Goal: Task Accomplishment & Management: Manage account settings

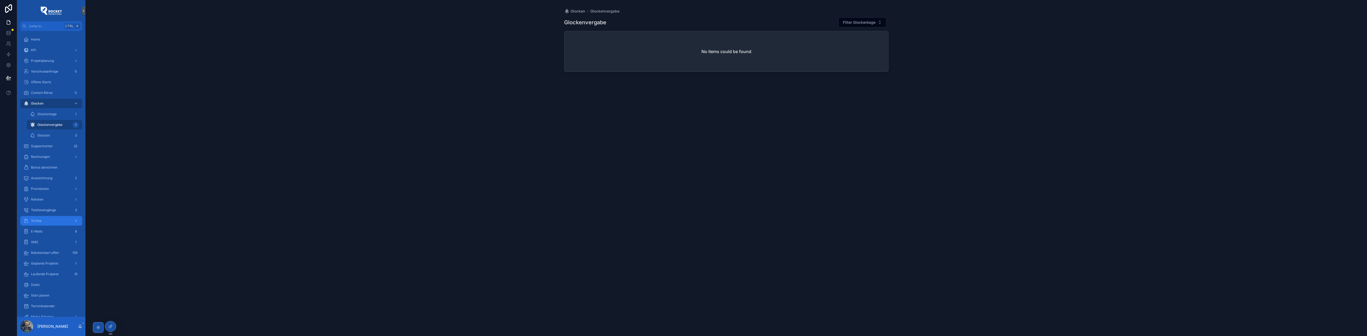
click at [42, 219] on div "To Dos" at bounding box center [51, 221] width 56 height 9
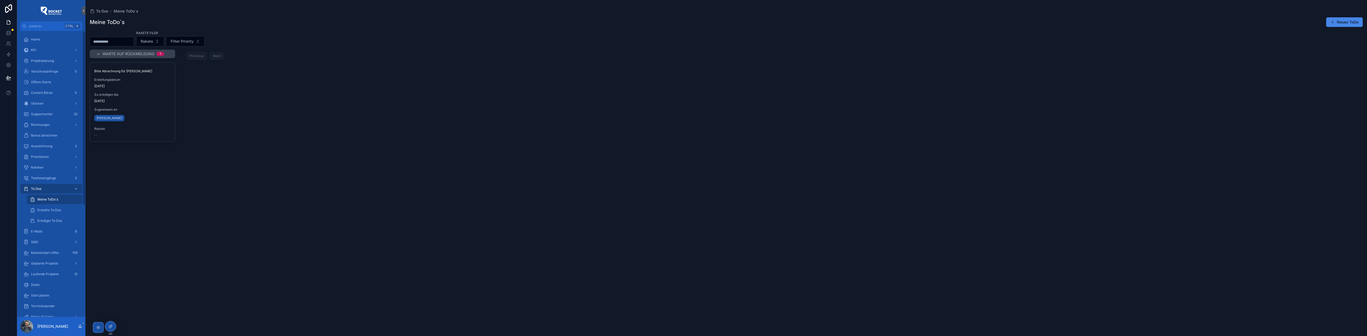
click at [190, 206] on div "Warte auf Rückmeldung 1 Bitte Abrechnung für Georg erstellen Erstellungsdatum 2…" at bounding box center [726, 190] width 1282 height 280
click at [47, 104] on div "Glocken" at bounding box center [51, 103] width 56 height 9
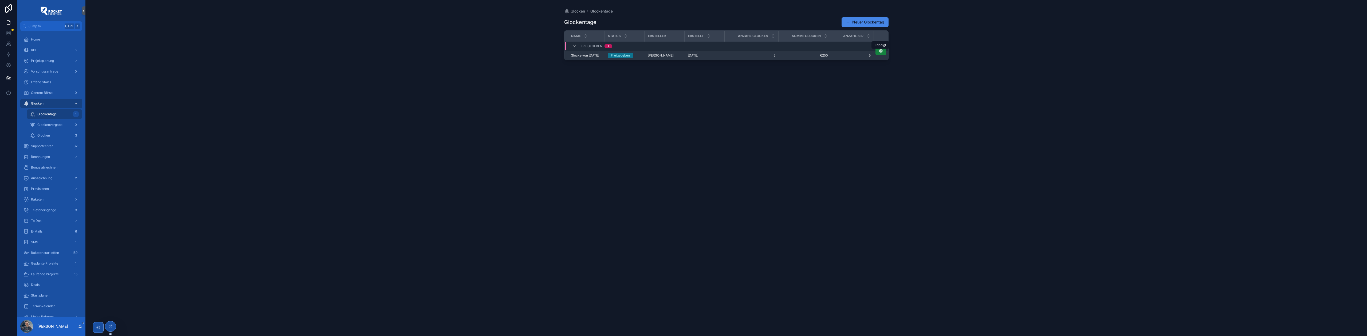
click at [880, 52] on icon "scrollable content" at bounding box center [881, 51] width 4 height 4
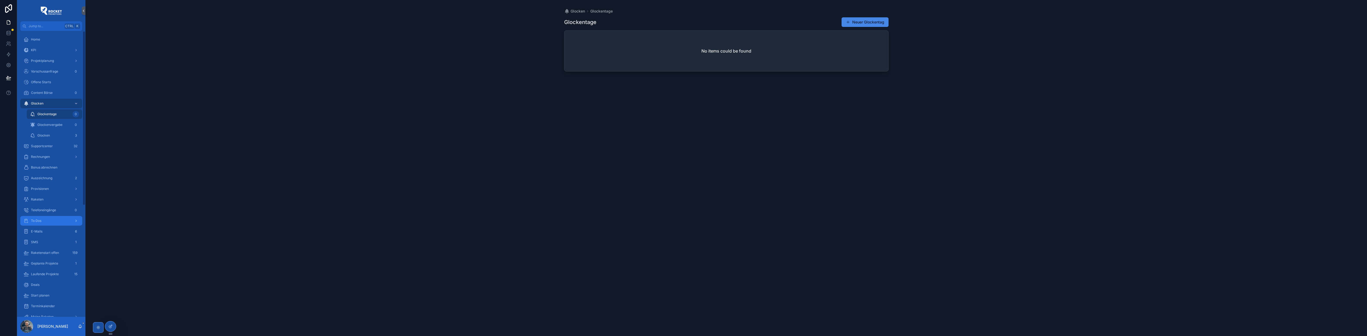
click at [54, 223] on div "To Dos" at bounding box center [51, 221] width 56 height 9
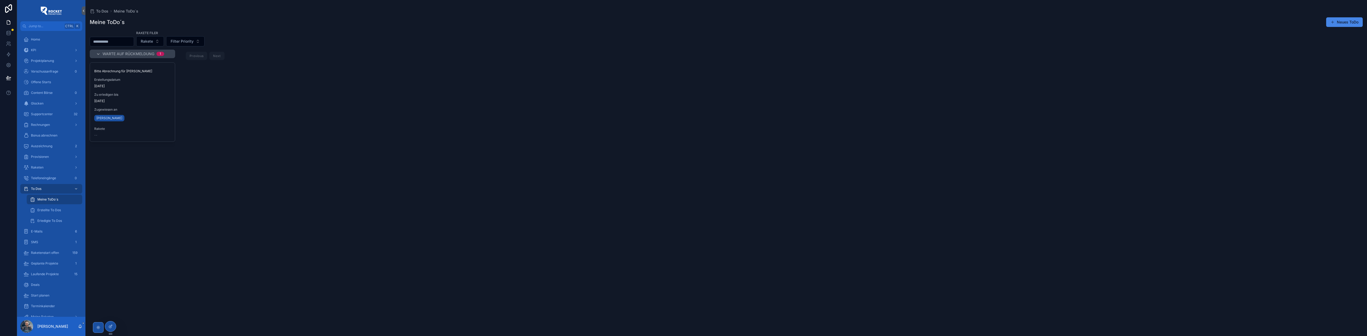
click at [146, 202] on div "Bitte Abrechnung für Georg erstellen Erstellungsdatum 22.8.2025 Zu erledigen bi…" at bounding box center [132, 196] width 85 height 268
click at [47, 108] on link "Glocken" at bounding box center [51, 104] width 62 height 10
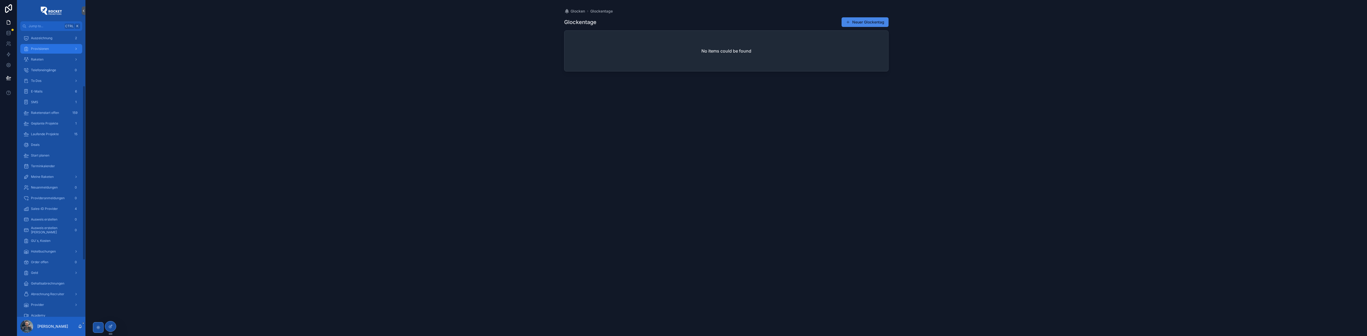
scroll to position [142, 0]
click at [46, 244] on div "Hotelbuchungen" at bounding box center [51, 249] width 68 height 11
click at [48, 242] on div "GU´s, Kosten" at bounding box center [51, 239] width 56 height 9
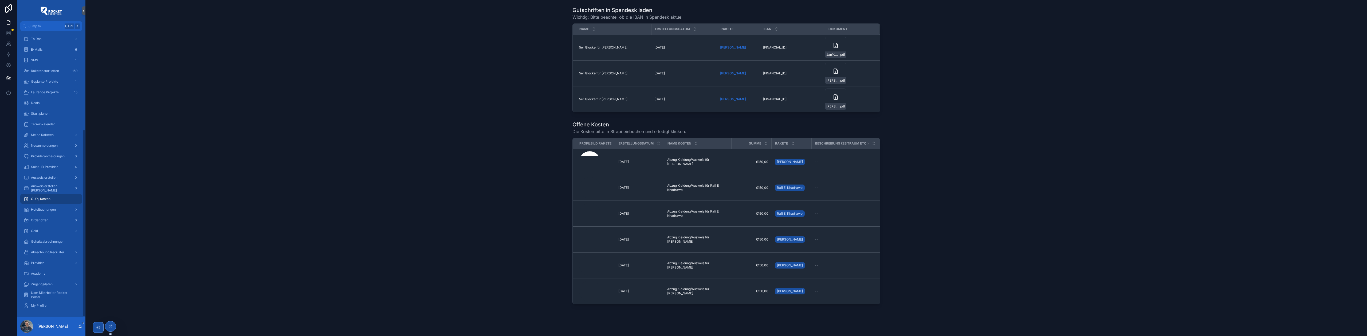
scroll to position [151, 0]
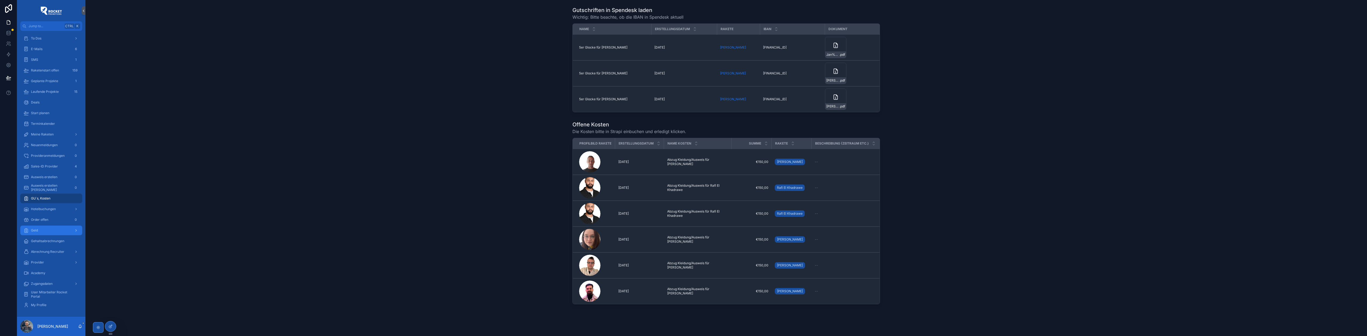
click at [46, 229] on div "Geld" at bounding box center [51, 230] width 56 height 9
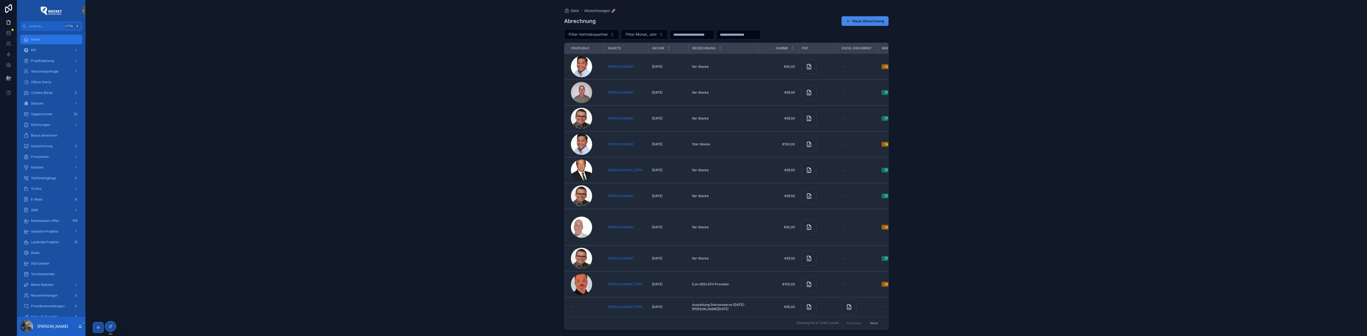
click at [44, 41] on div "Home" at bounding box center [51, 39] width 56 height 9
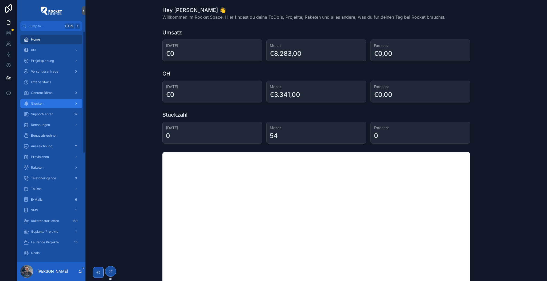
click at [46, 103] on div "Glocken" at bounding box center [51, 103] width 56 height 9
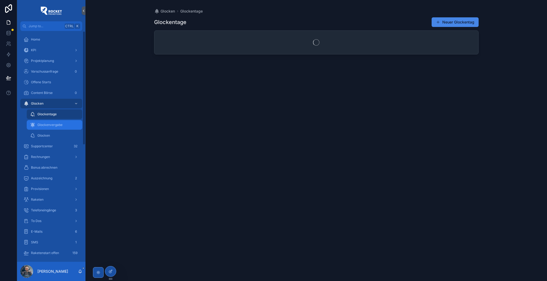
click at [39, 126] on span "Glockenvergabe" at bounding box center [49, 125] width 25 height 4
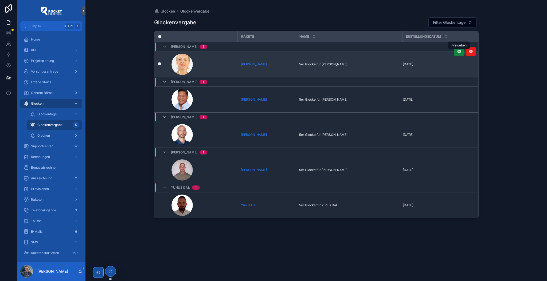
click at [459, 53] on icon "scrollable content" at bounding box center [459, 51] width 4 height 4
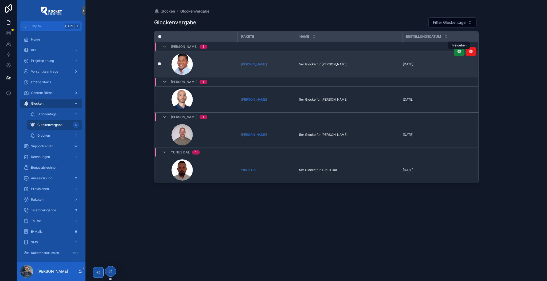
click at [457, 52] on icon "scrollable content" at bounding box center [459, 51] width 4 height 4
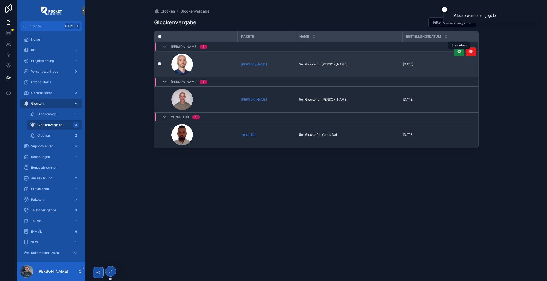
click at [456, 52] on button "scrollable content" at bounding box center [459, 51] width 11 height 9
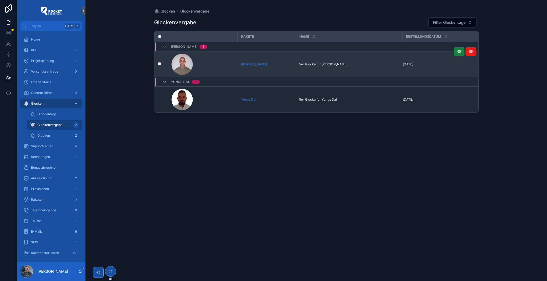
click at [457, 53] on icon "scrollable content" at bounding box center [459, 51] width 4 height 4
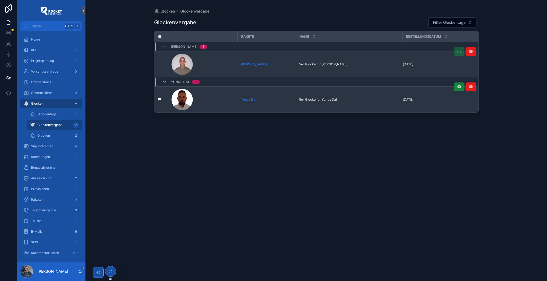
click at [460, 88] on icon "scrollable content" at bounding box center [459, 87] width 4 height 4
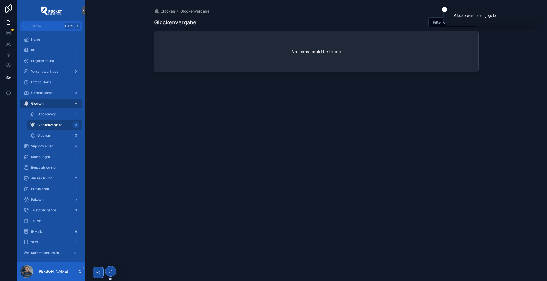
click at [445, 110] on div "Glockenvergabe Filter Glockentage No items could be found" at bounding box center [316, 144] width 324 height 261
click at [203, 143] on div "Glockenvergabe Filter Glockentage No items could be found" at bounding box center [316, 144] width 324 height 261
